Goal: Transaction & Acquisition: Purchase product/service

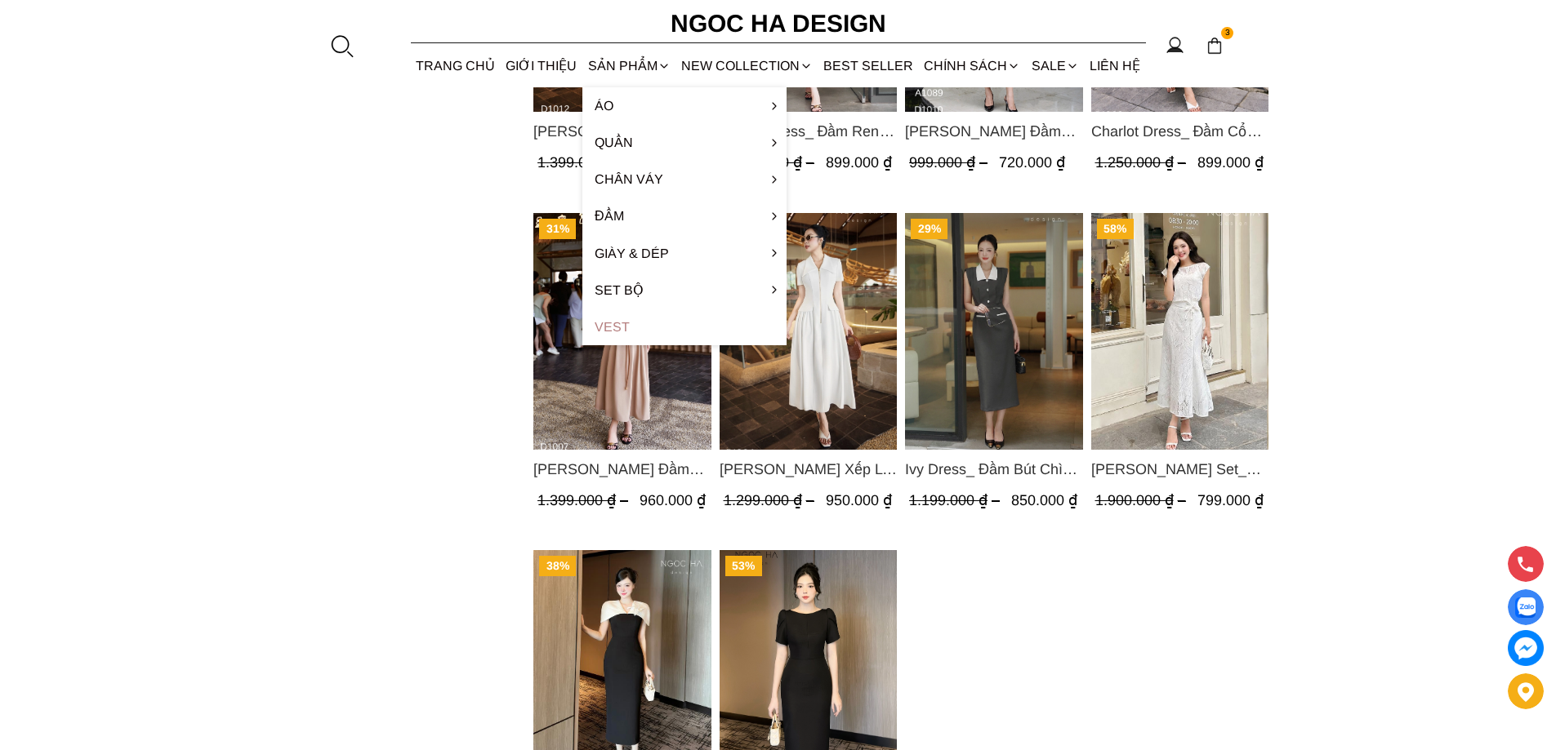
click at [621, 330] on link "Vest" at bounding box center [684, 327] width 204 height 37
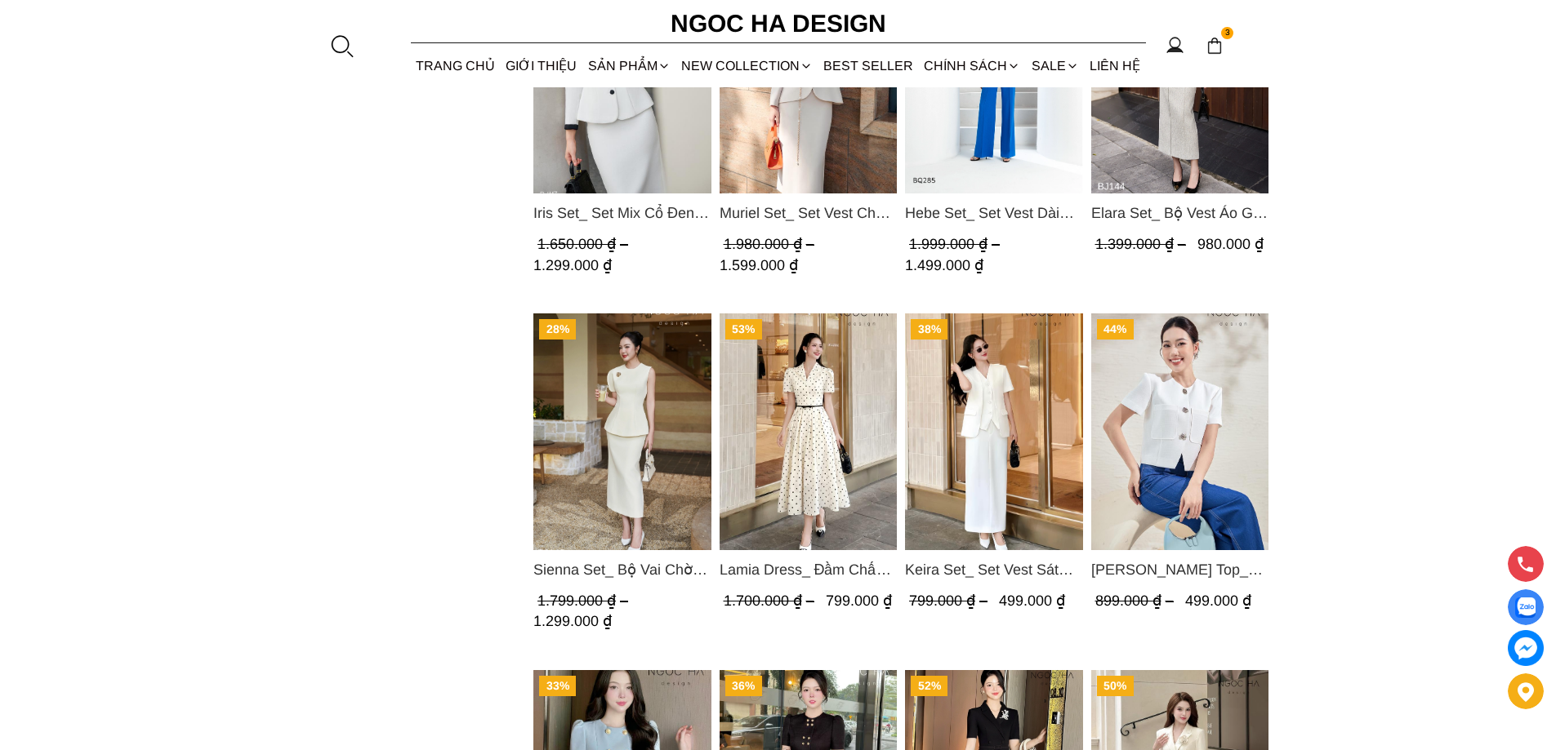
scroll to position [980, 0]
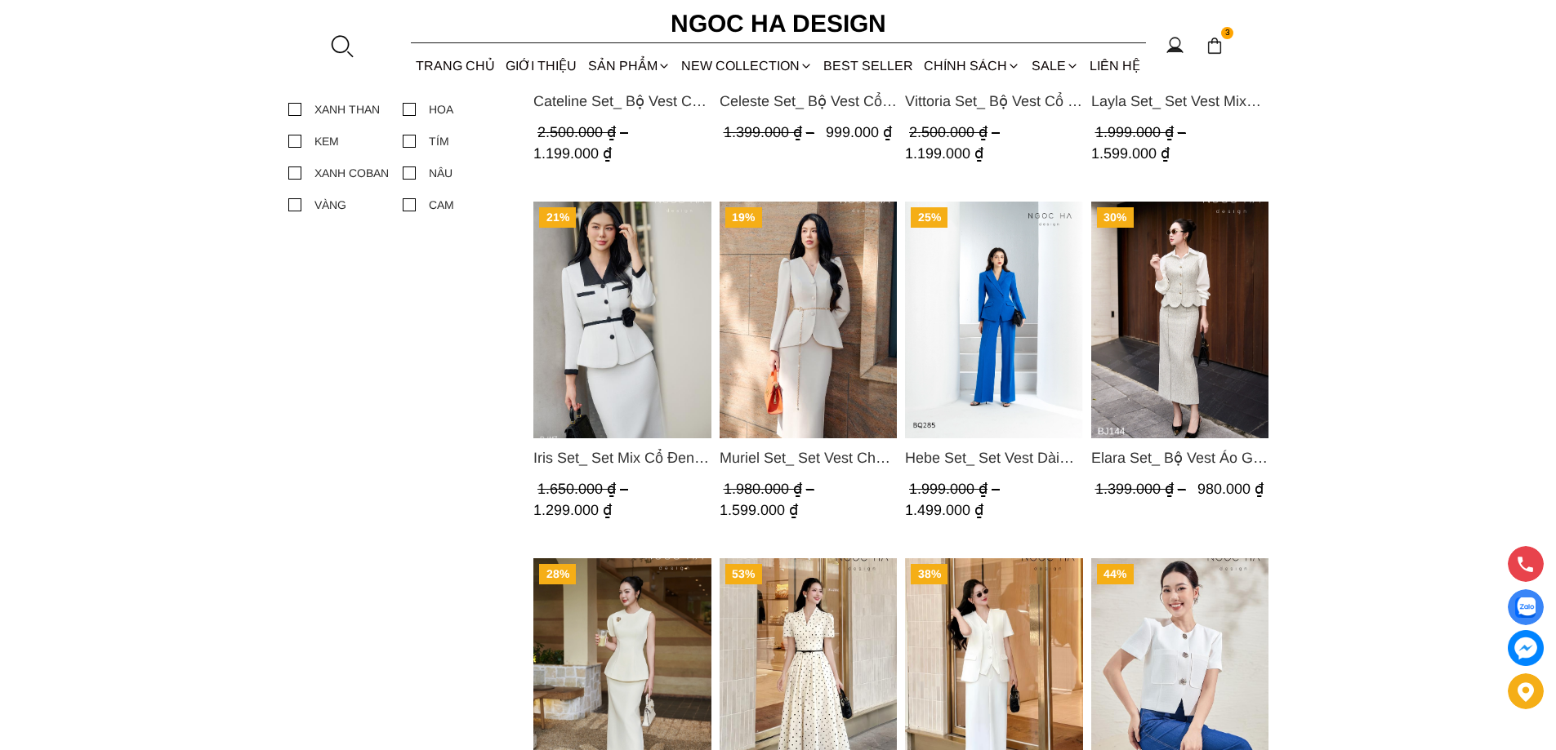
click at [992, 252] on img "Product image - Hebe Set_ Set Vest Dài Tay BQ285" at bounding box center [994, 320] width 178 height 237
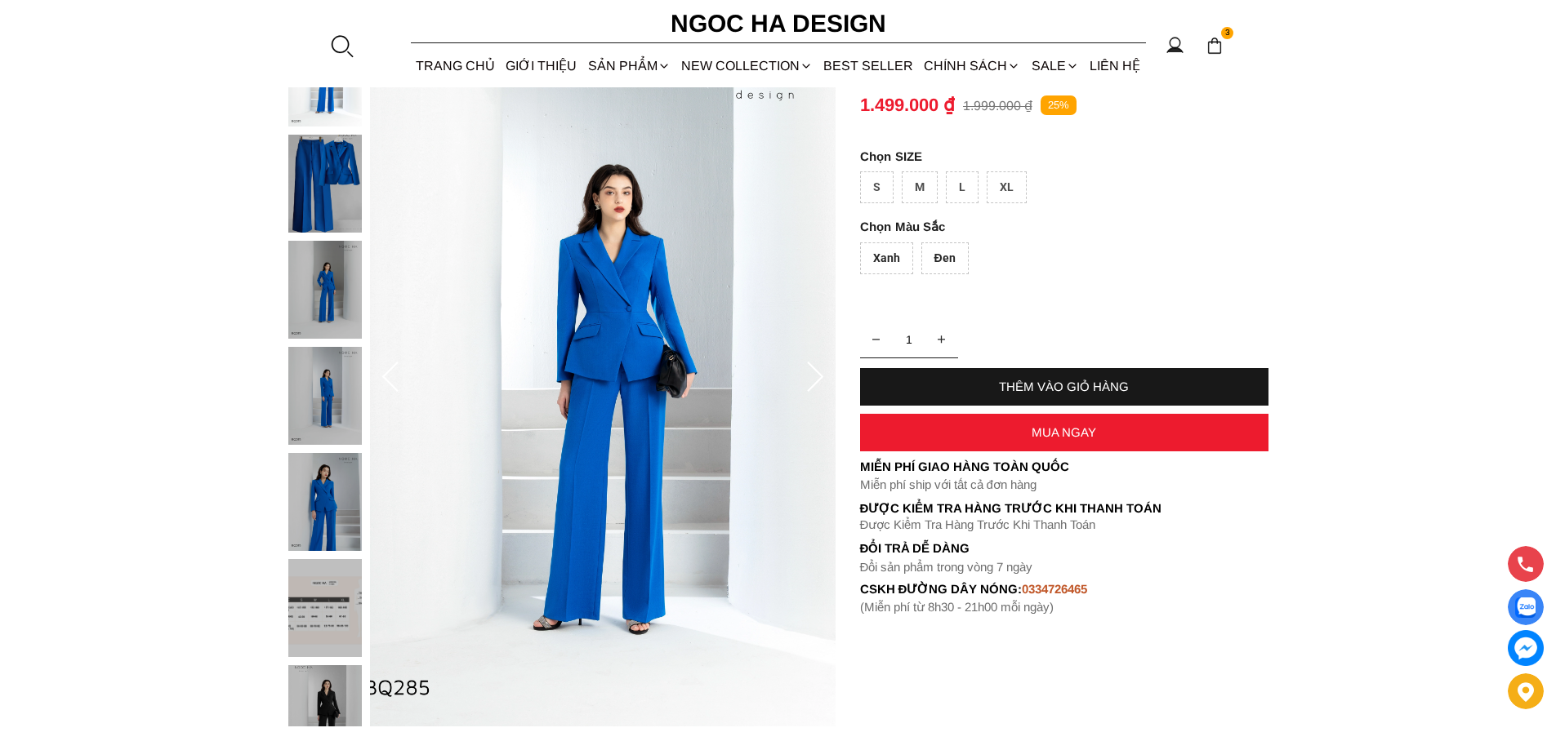
scroll to position [327, 0]
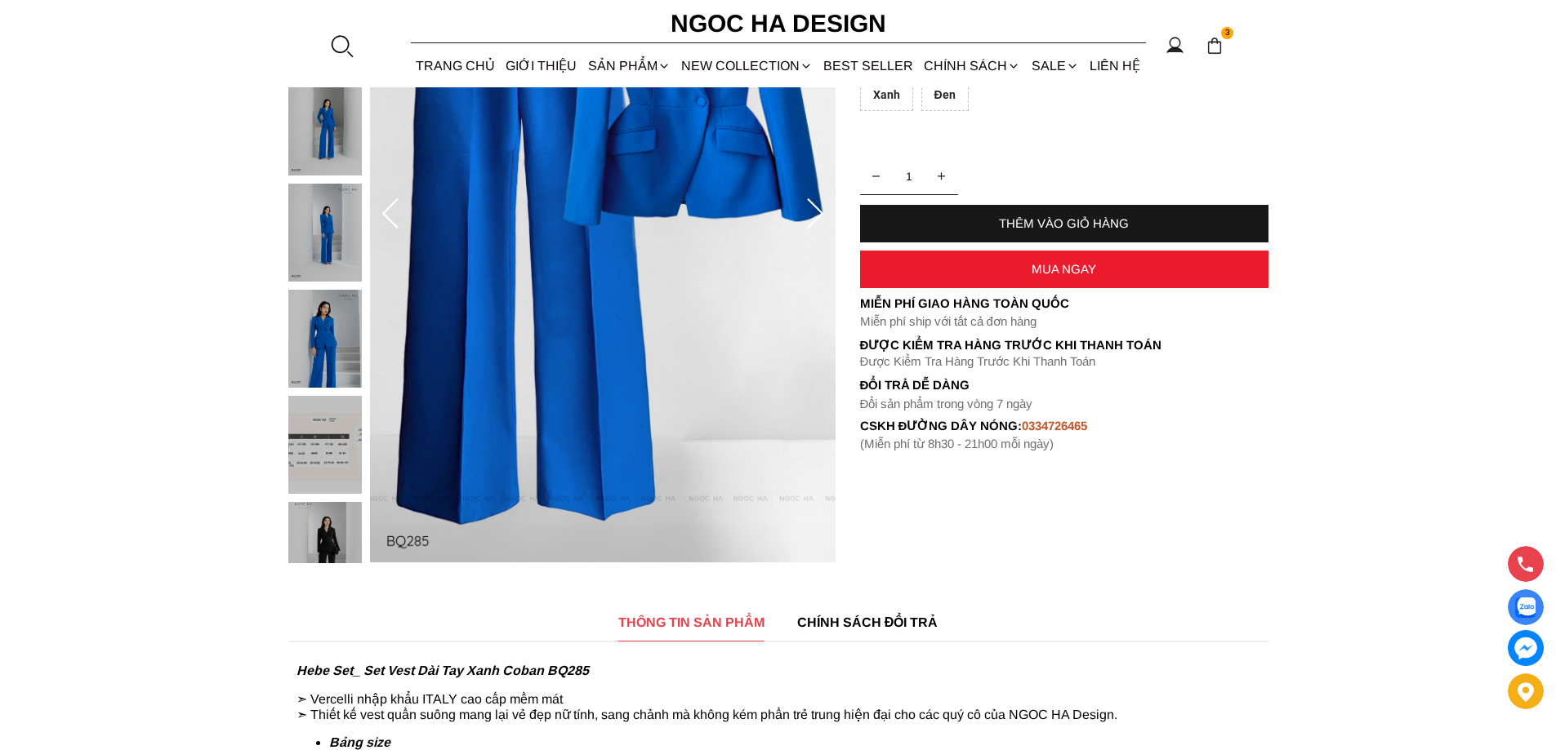
click at [331, 531] on img at bounding box center [324, 551] width 73 height 98
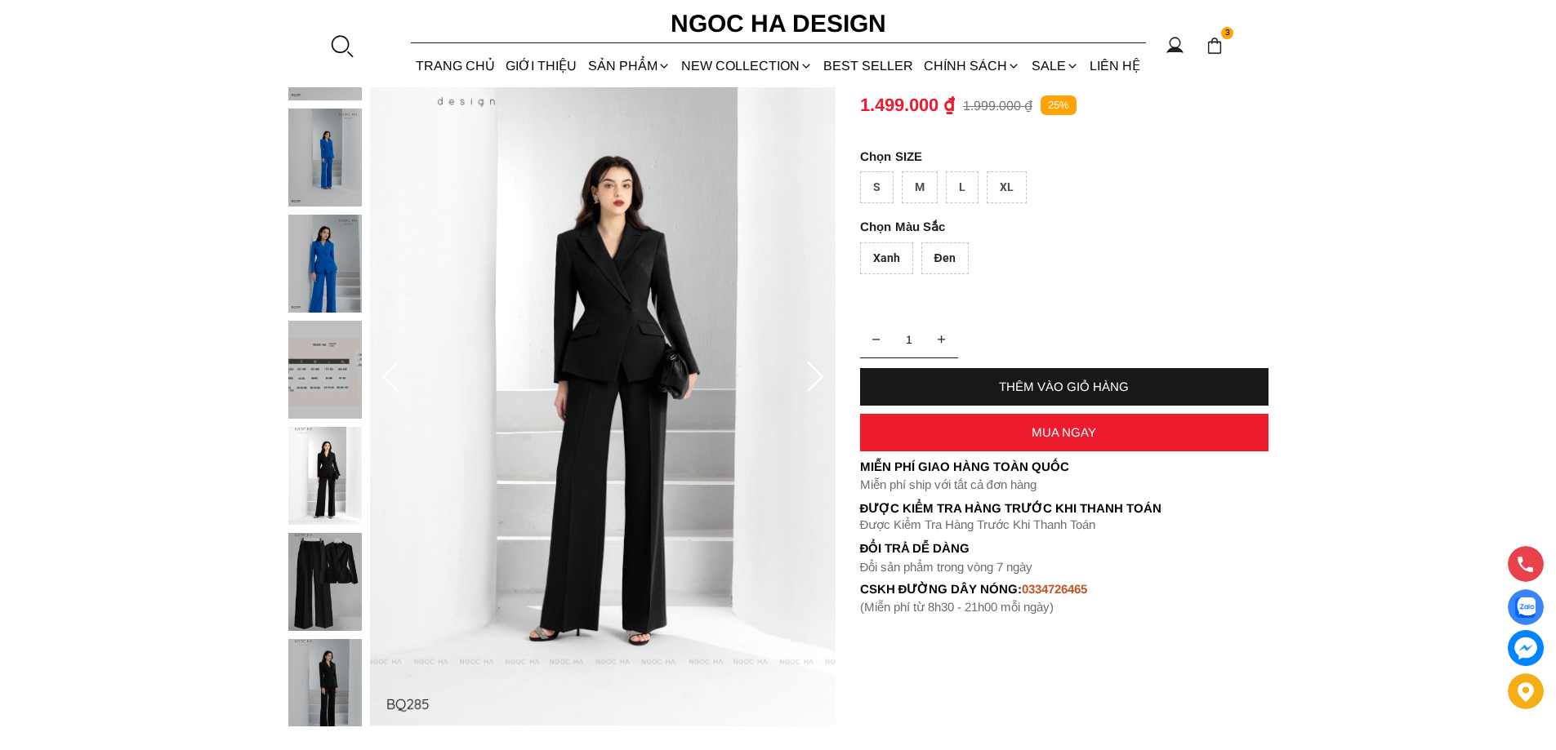
scroll to position [0, 0]
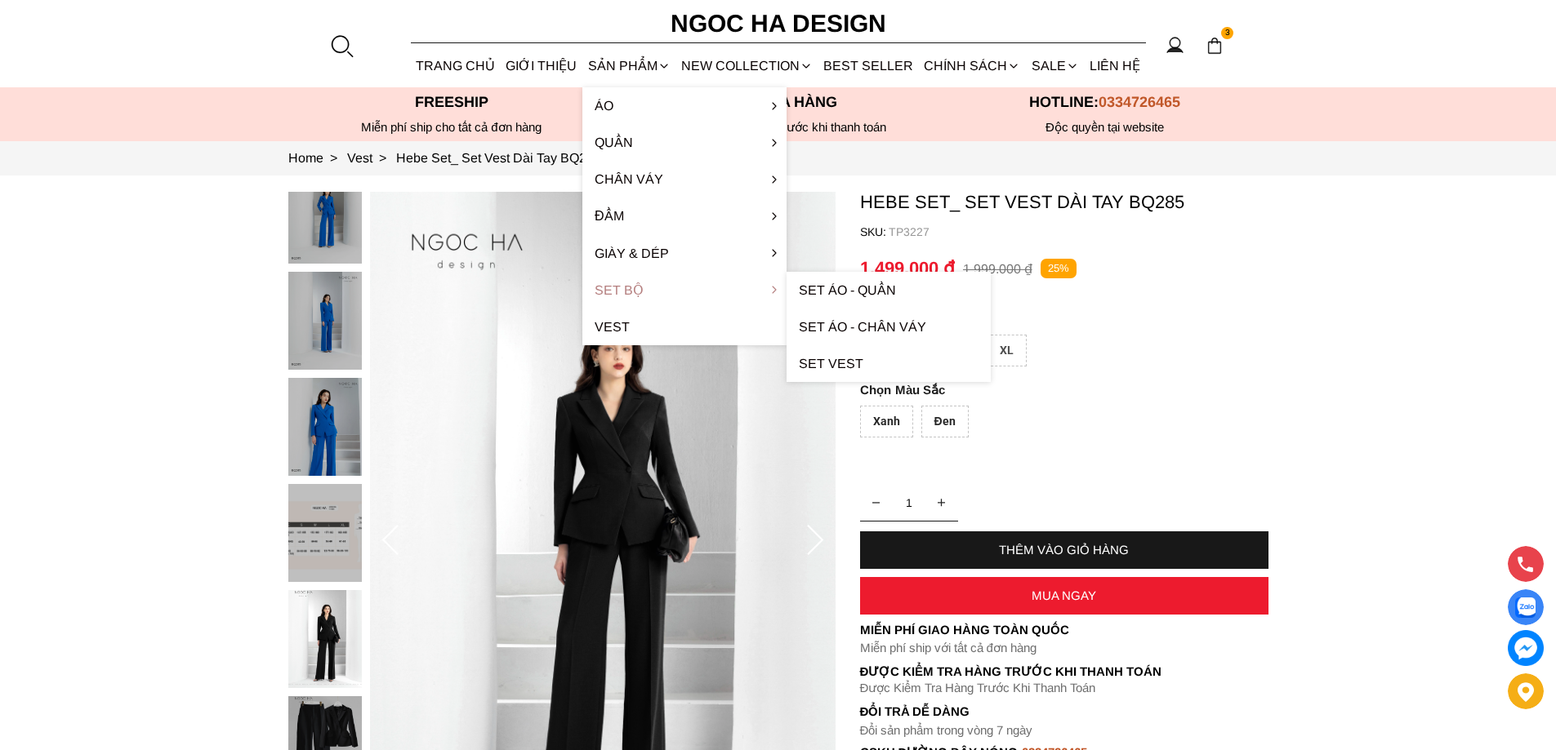
click at [645, 294] on link "Set Bộ" at bounding box center [684, 290] width 204 height 37
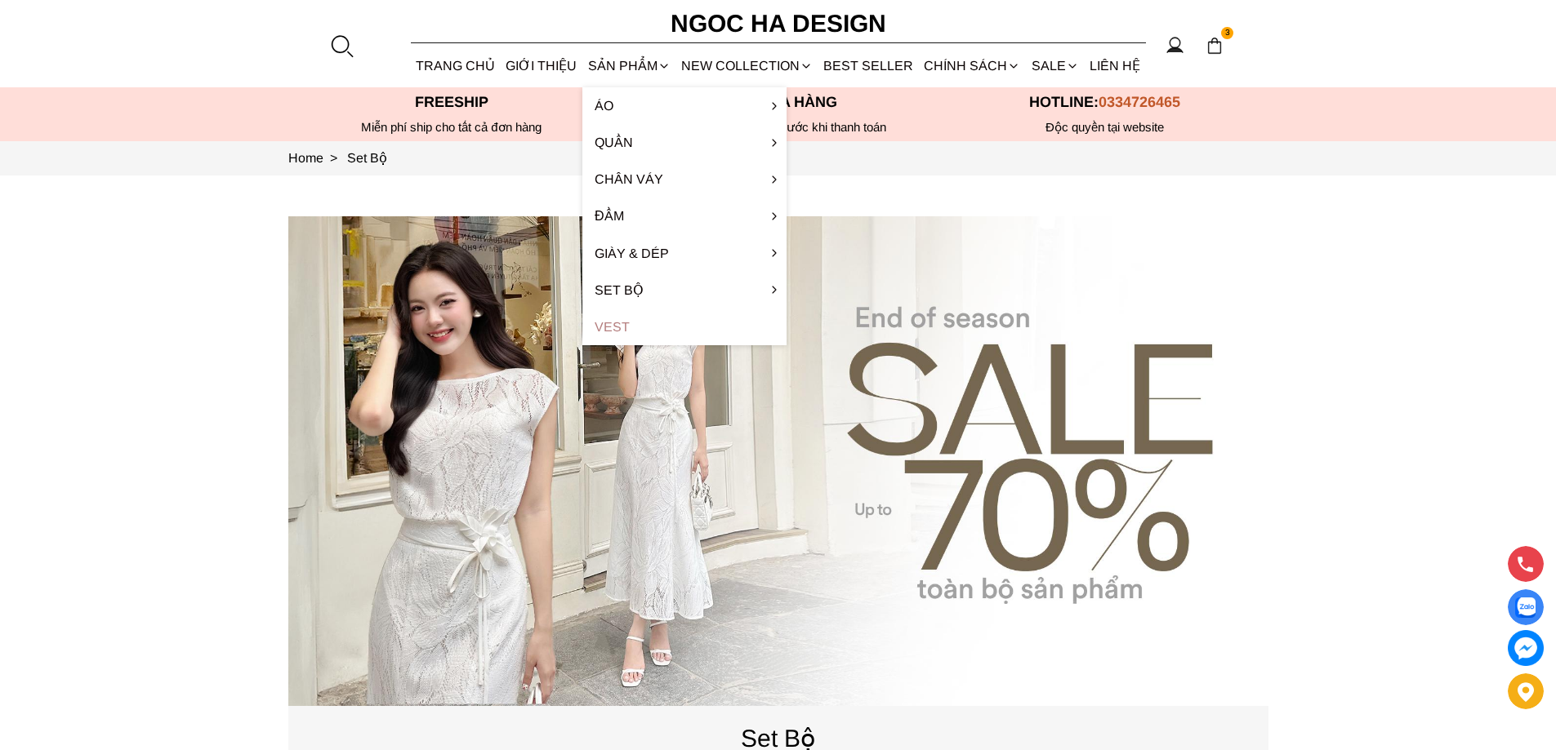
click at [650, 327] on link "Vest" at bounding box center [684, 327] width 204 height 37
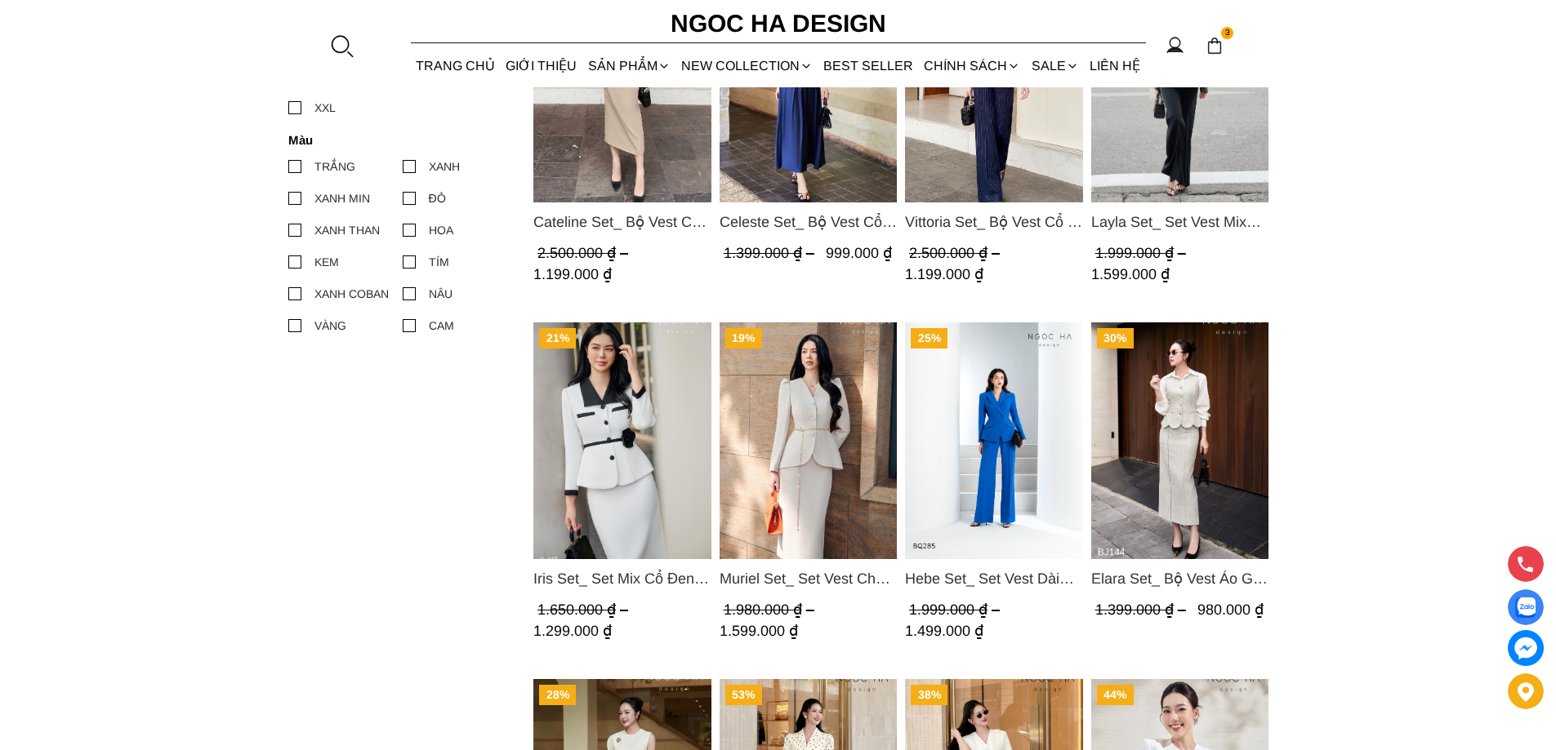
scroll to position [941, 0]
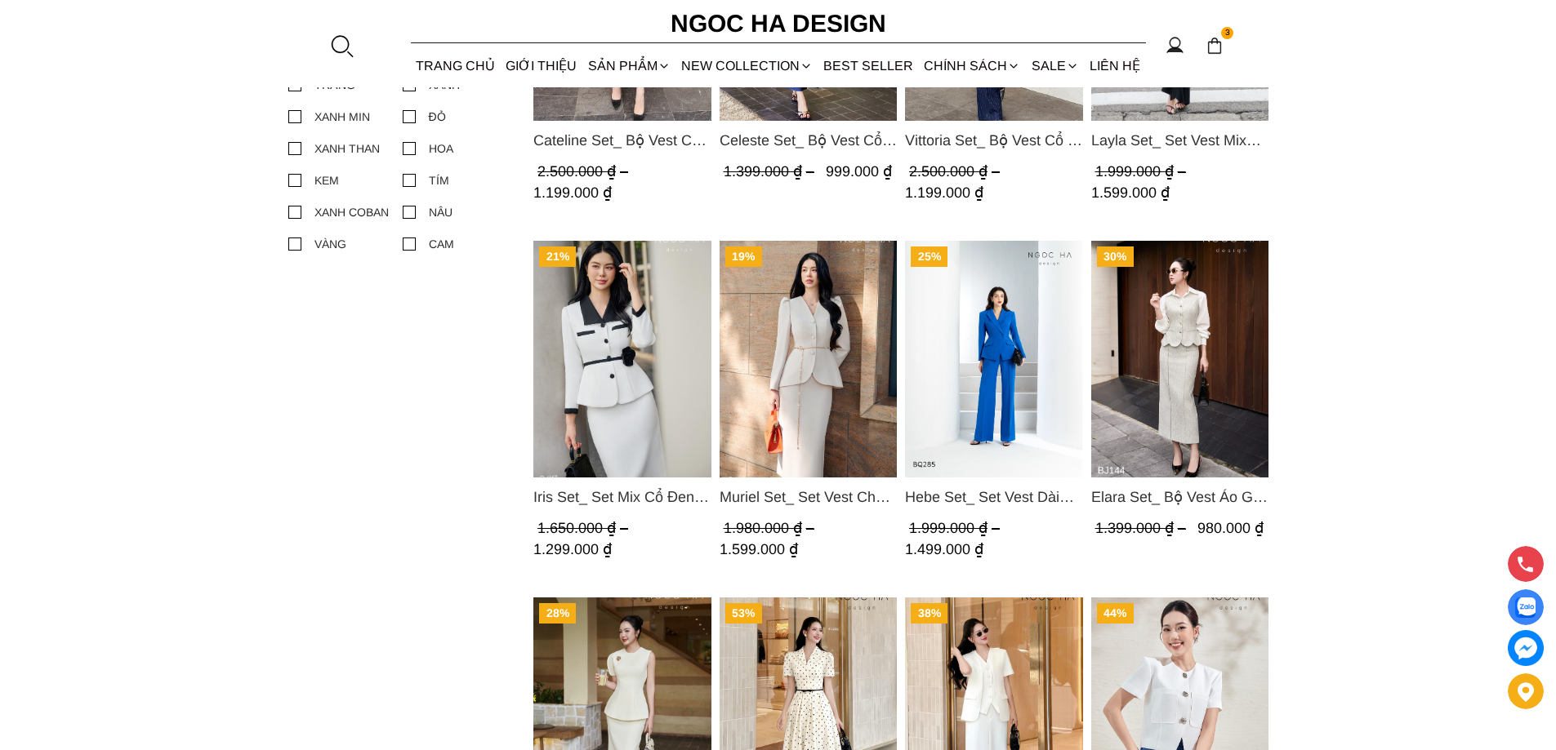
click at [963, 363] on img "Product image - Hebe Set_ Set Vest Dài Tay BQ285" at bounding box center [994, 359] width 178 height 237
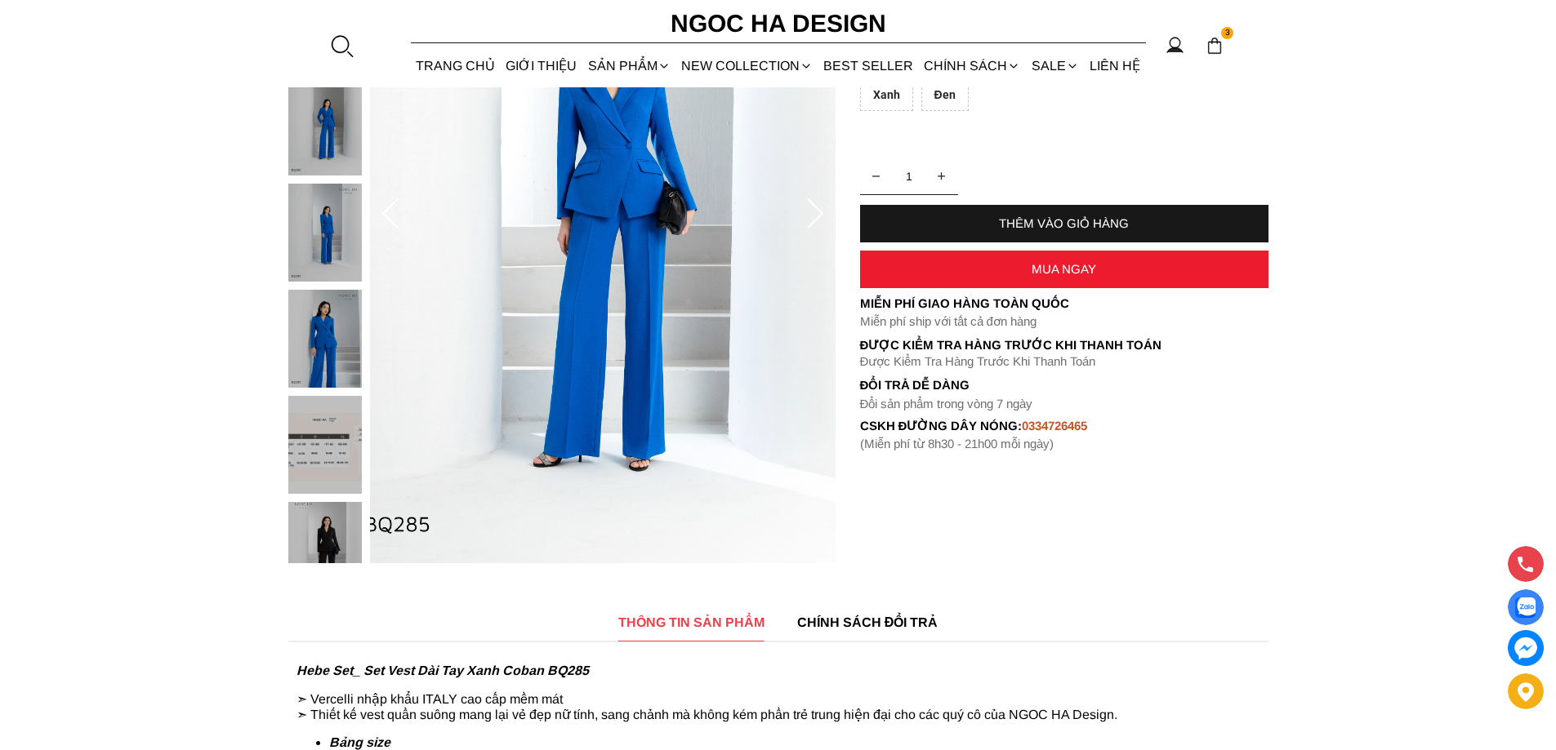
scroll to position [408, 0]
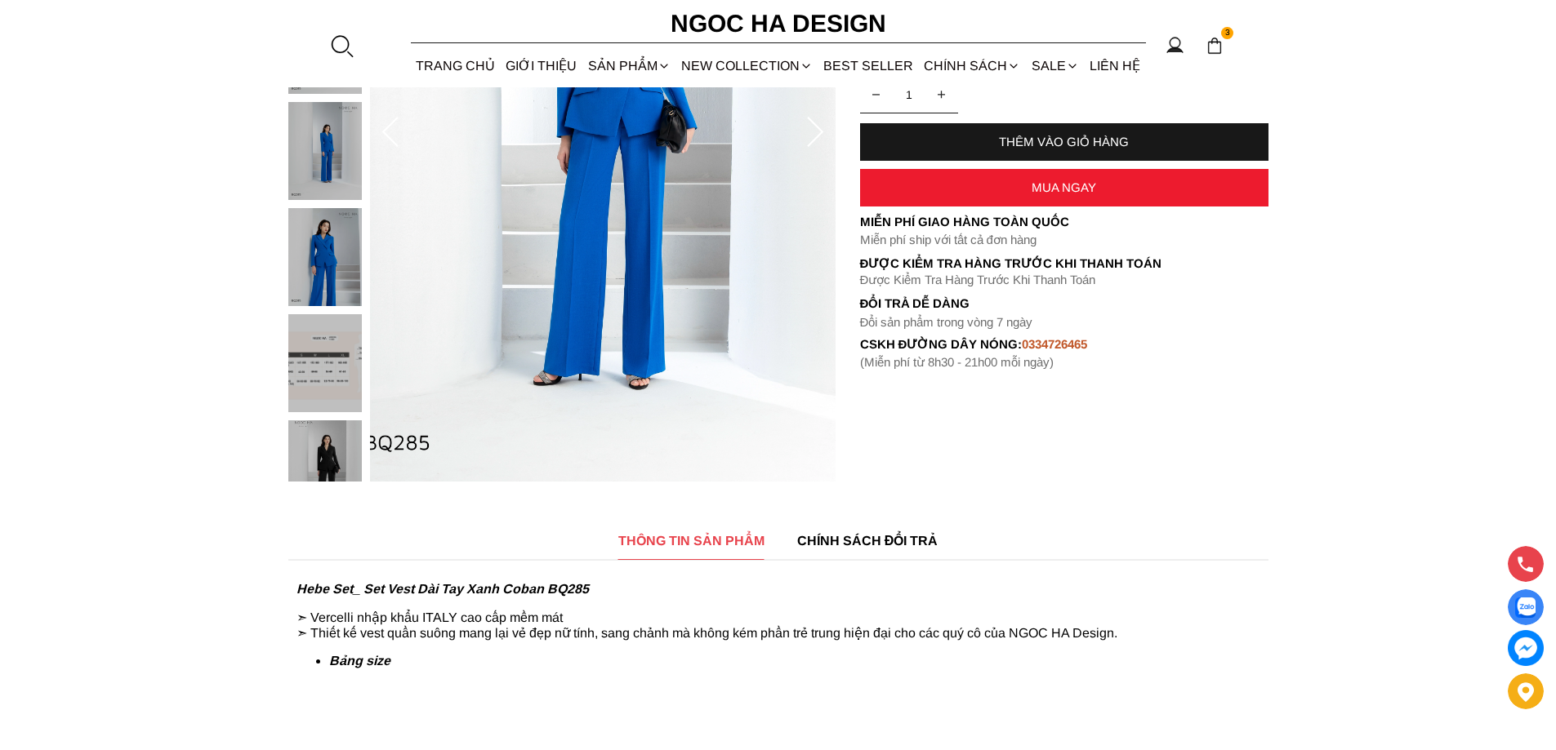
click at [337, 446] on img at bounding box center [324, 470] width 73 height 98
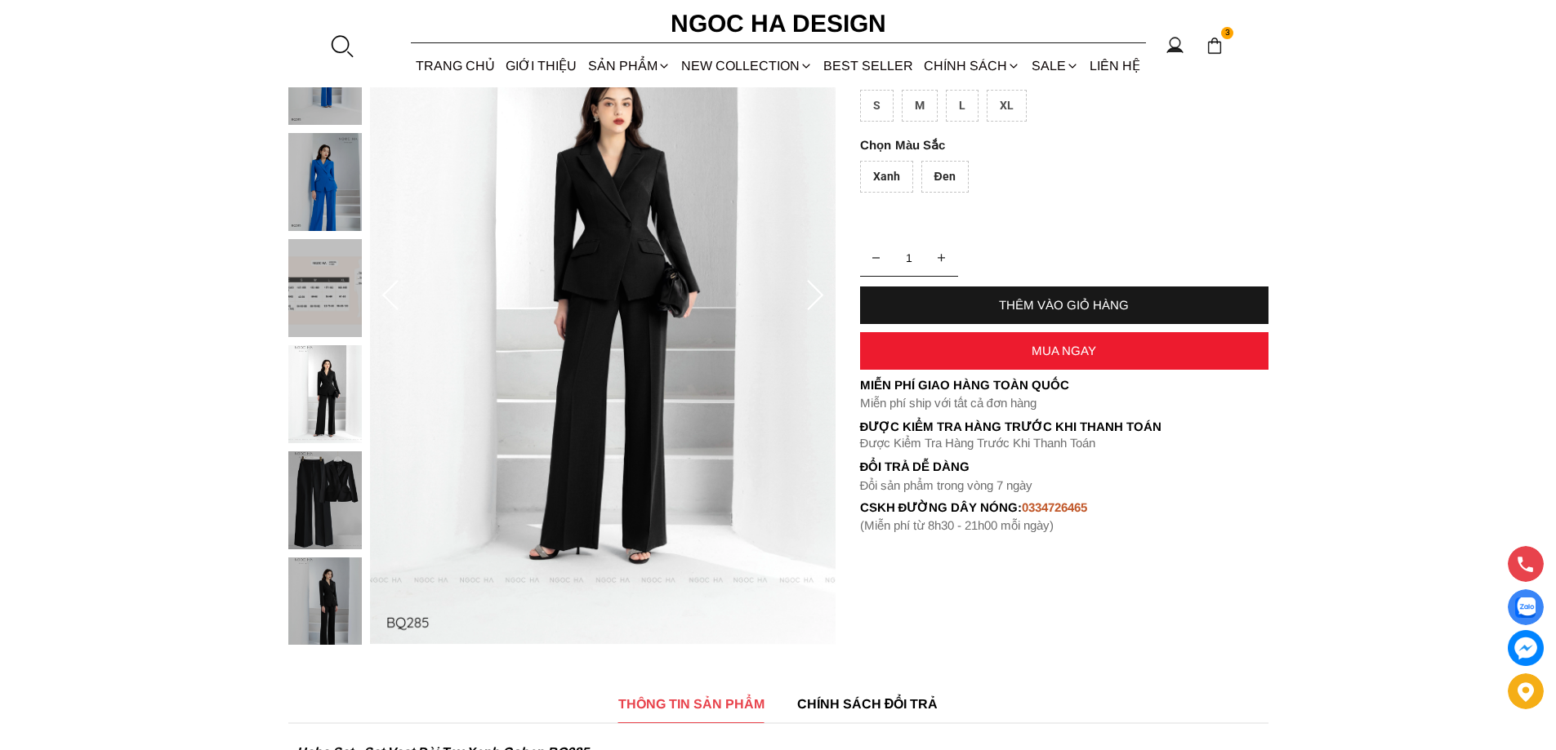
scroll to position [163, 0]
